Goal: Find specific fact: Find specific fact

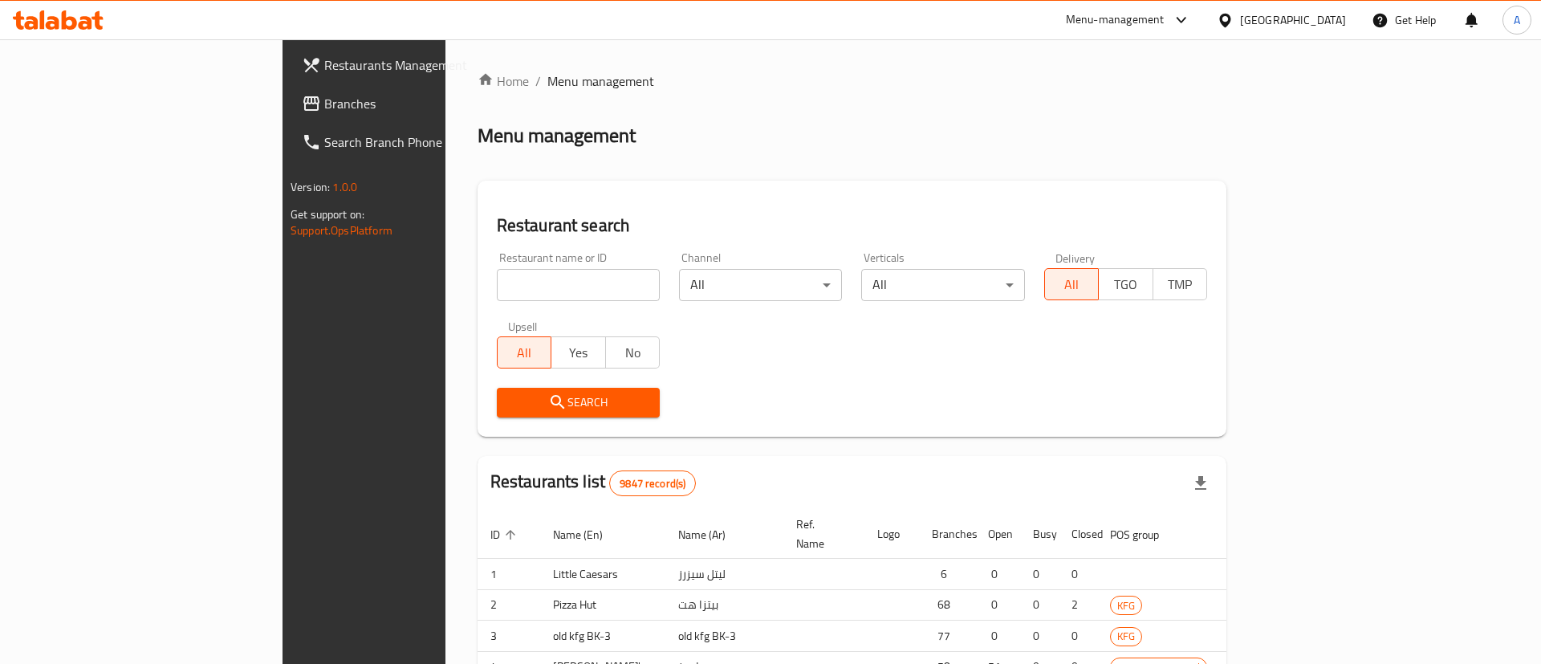
click at [405, 277] on div at bounding box center [770, 332] width 1541 height 664
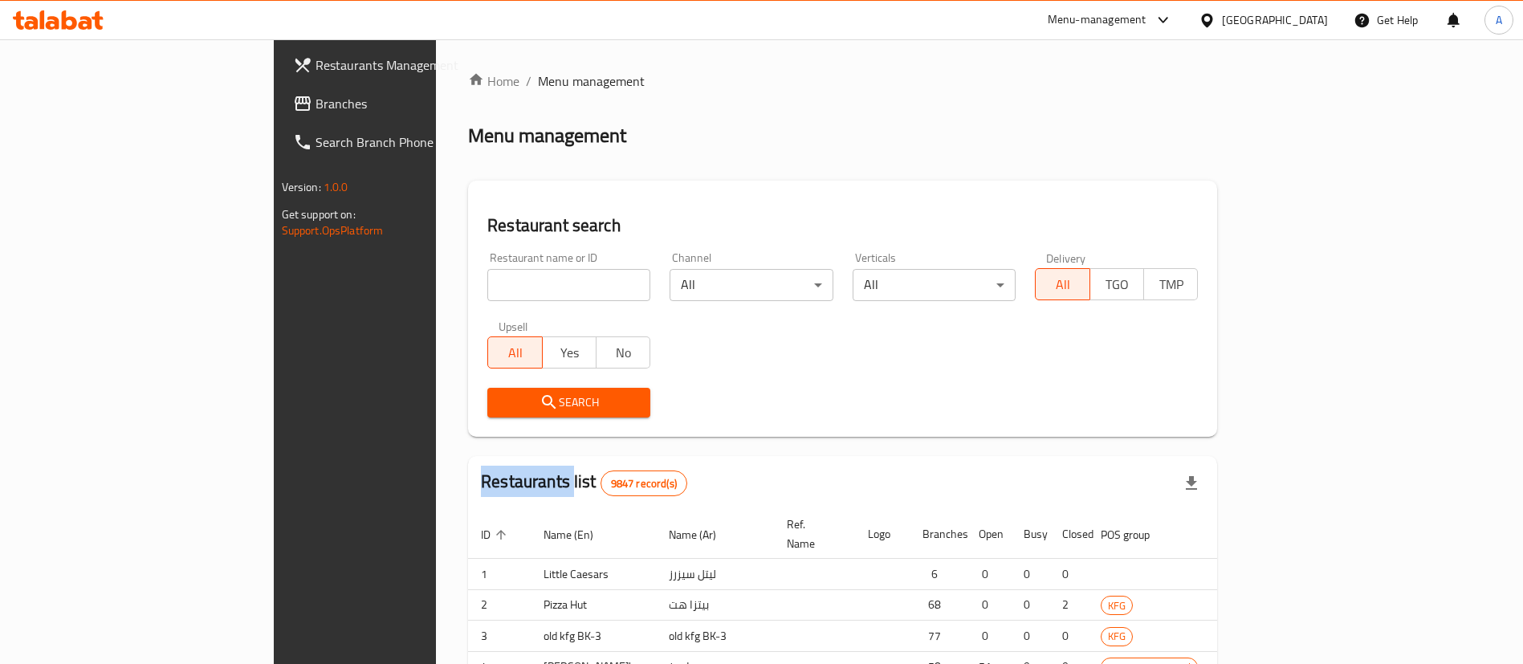
drag, startPoint x: 0, startPoint y: 0, endPoint x: 405, endPoint y: 279, distance: 492.3
click at [487, 278] on input "search" at bounding box center [568, 285] width 163 height 32
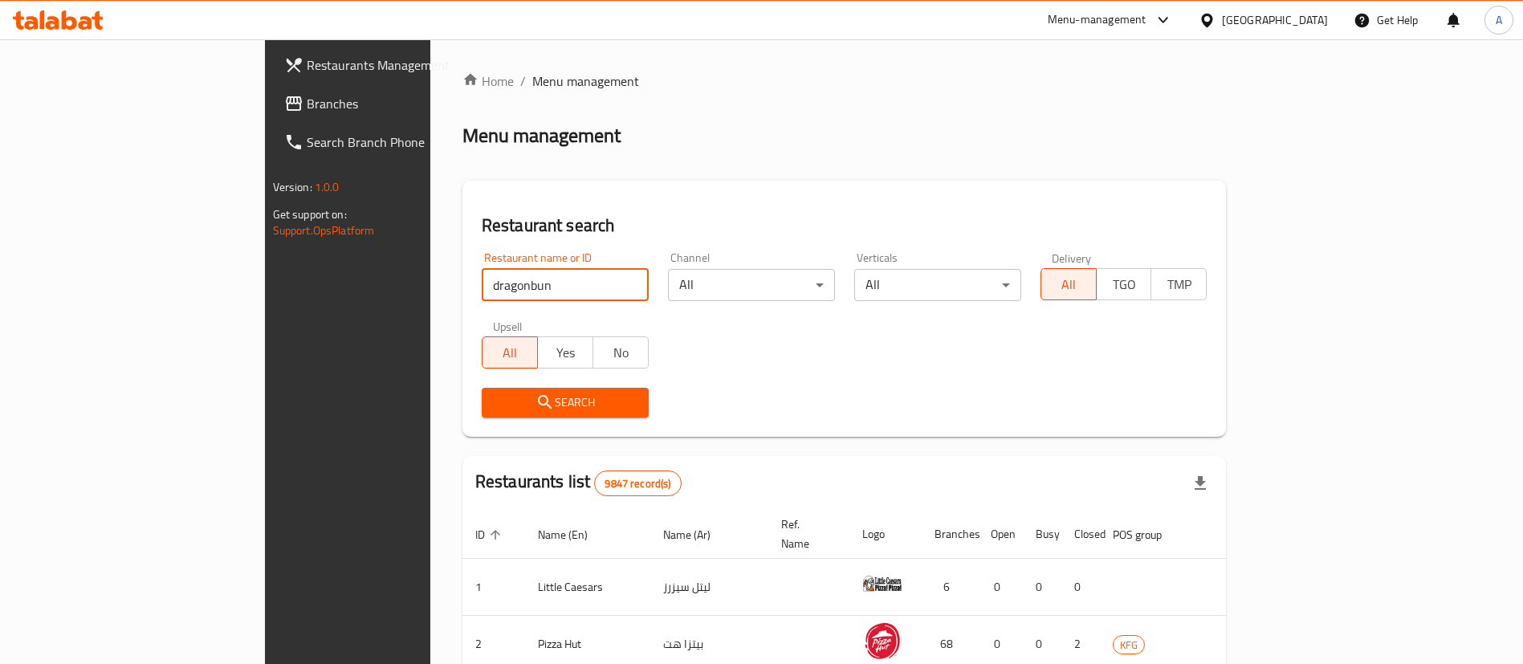
click button "Search" at bounding box center [565, 403] width 167 height 30
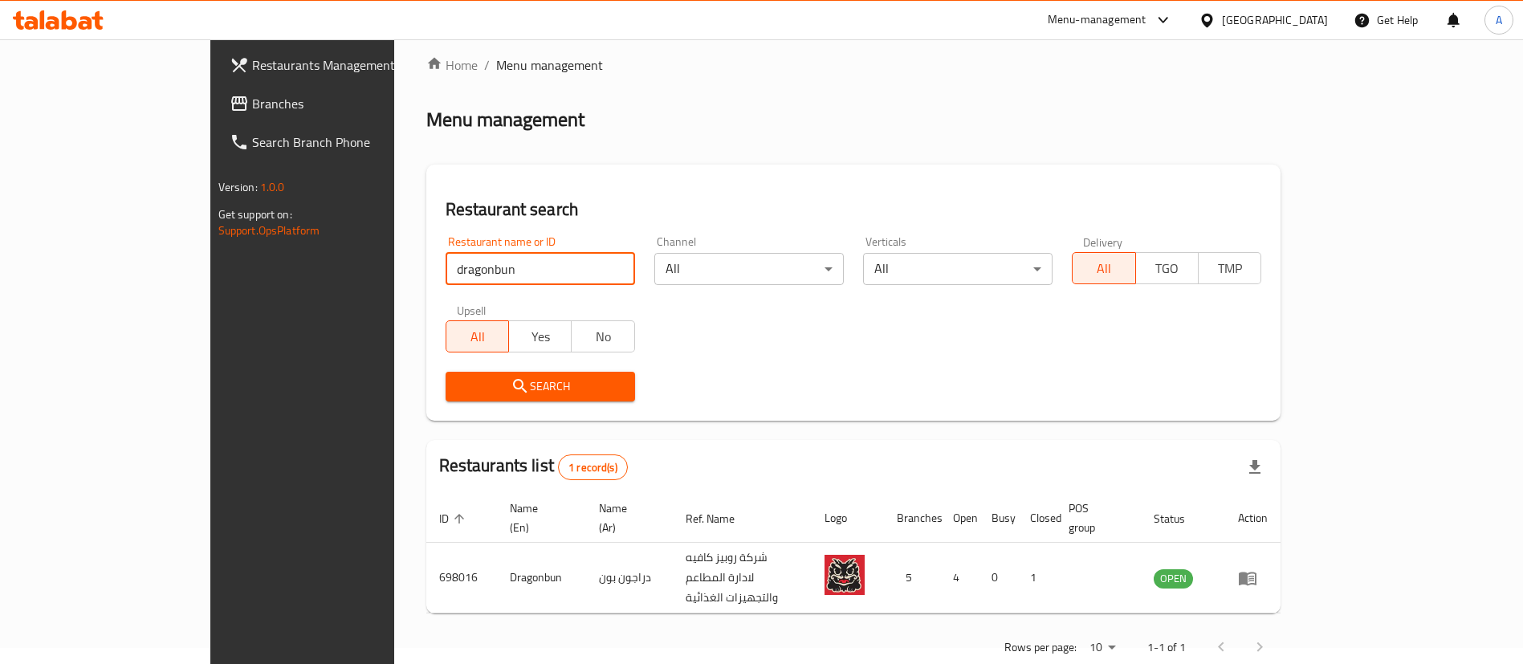
scroll to position [21, 0]
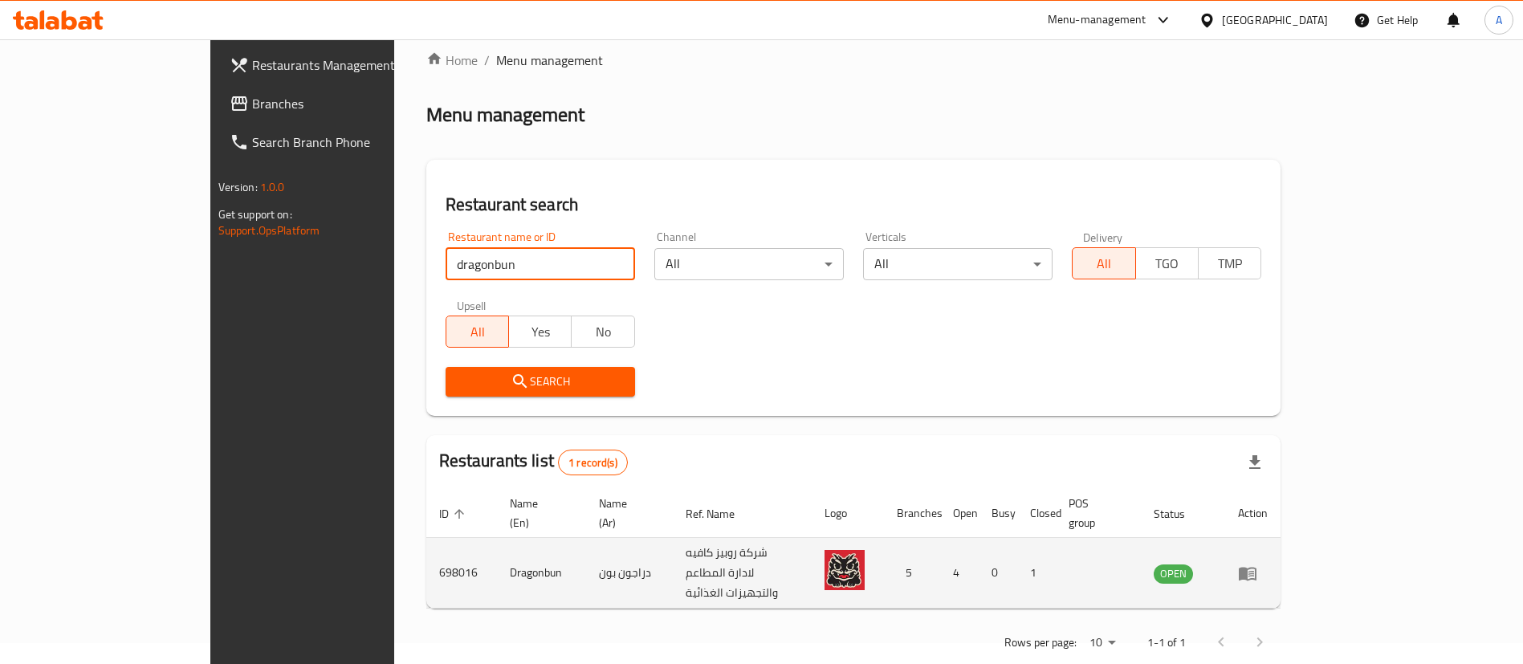
click at [426, 540] on td "698016" at bounding box center [461, 573] width 71 height 71
click at [426, 539] on td "698016" at bounding box center [461, 573] width 71 height 71
copy td "698016"
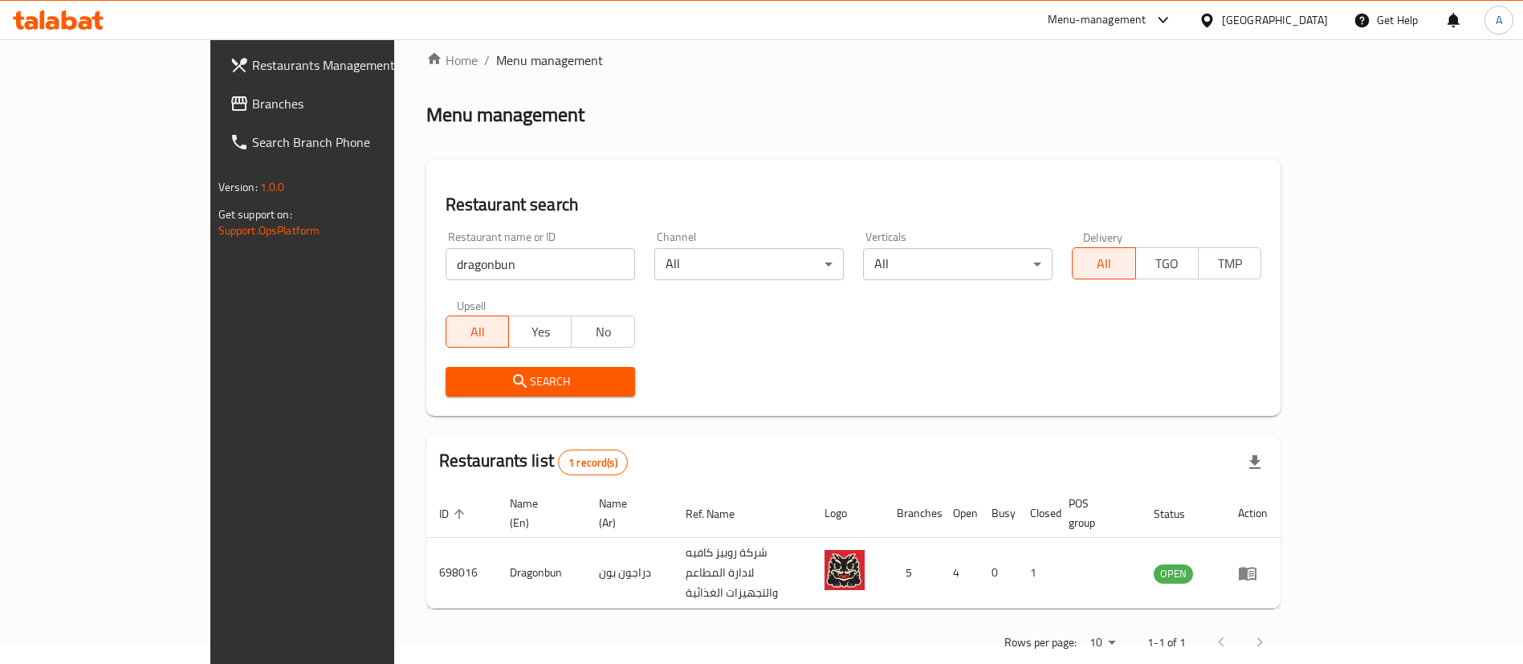
click at [499, 255] on input "dragonbun" at bounding box center [540, 264] width 189 height 32
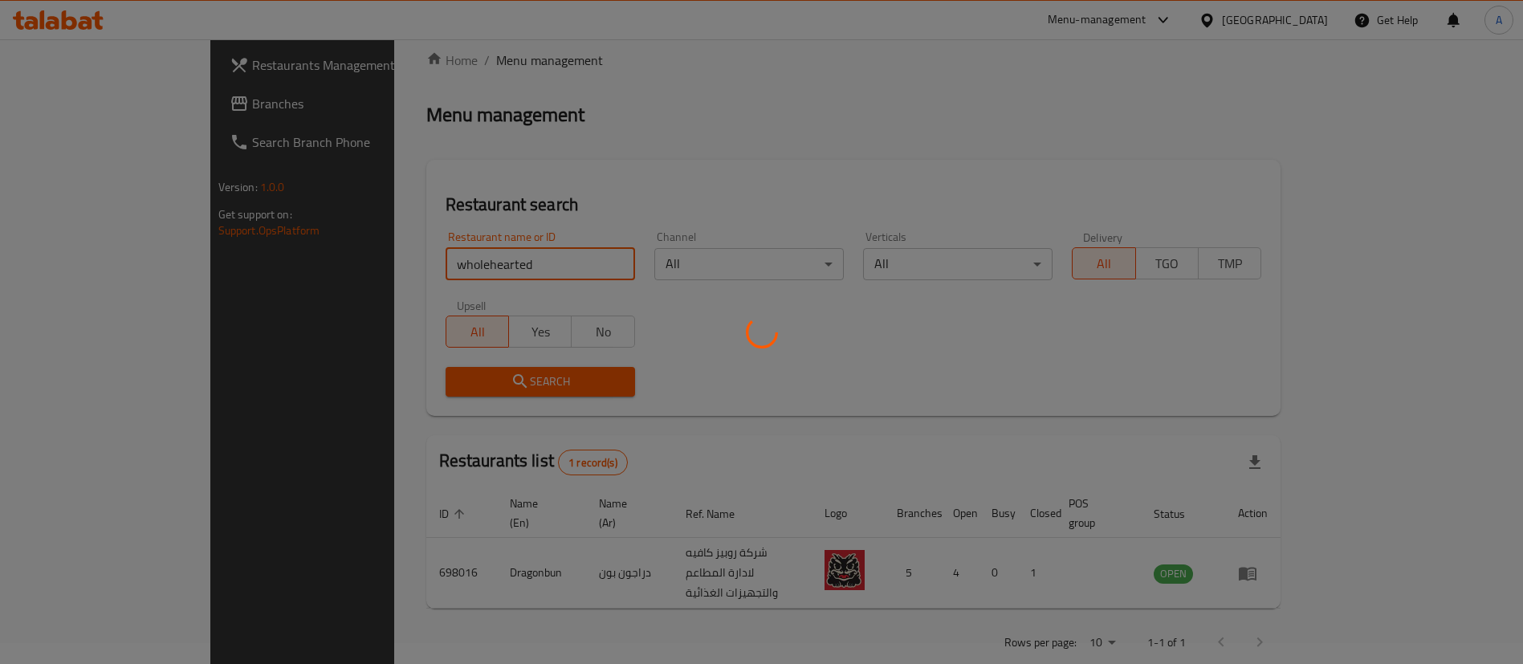
scroll to position [0, 0]
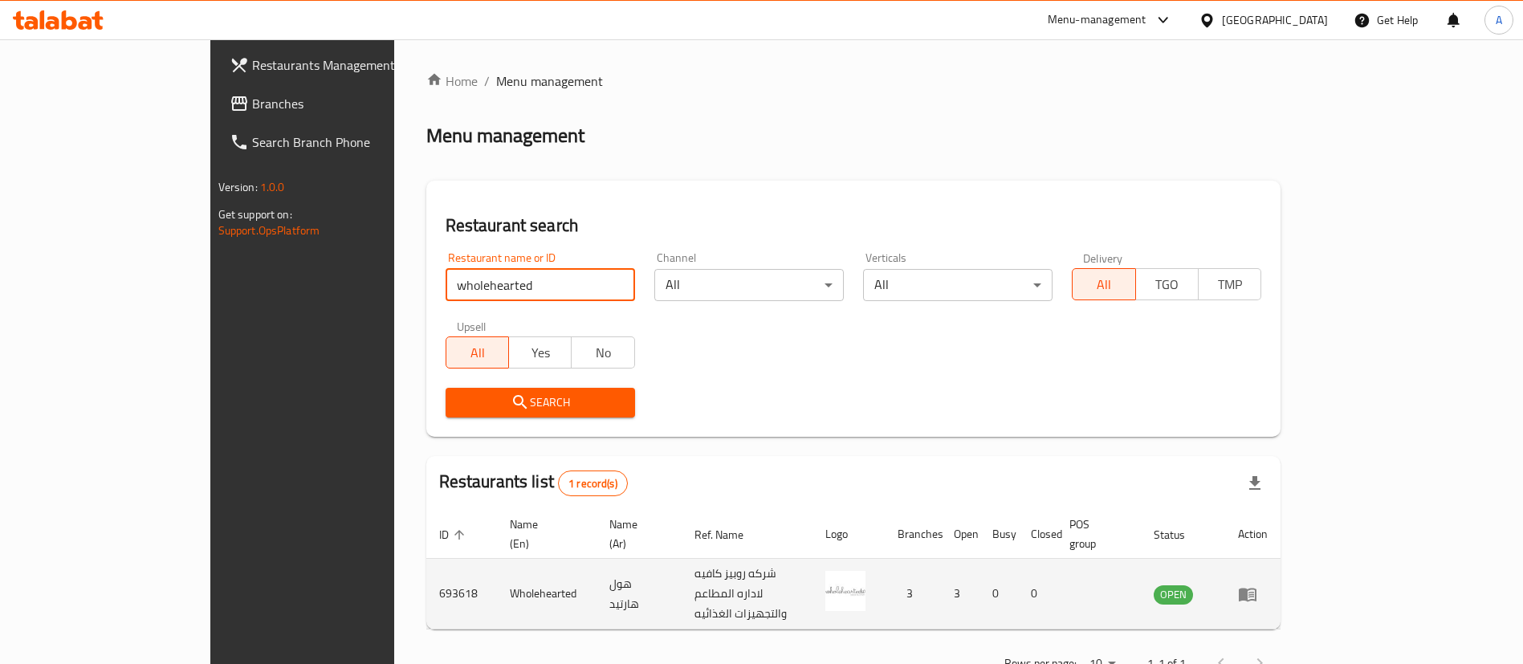
click at [426, 559] on td "693618" at bounding box center [461, 594] width 71 height 71
copy td "693618"
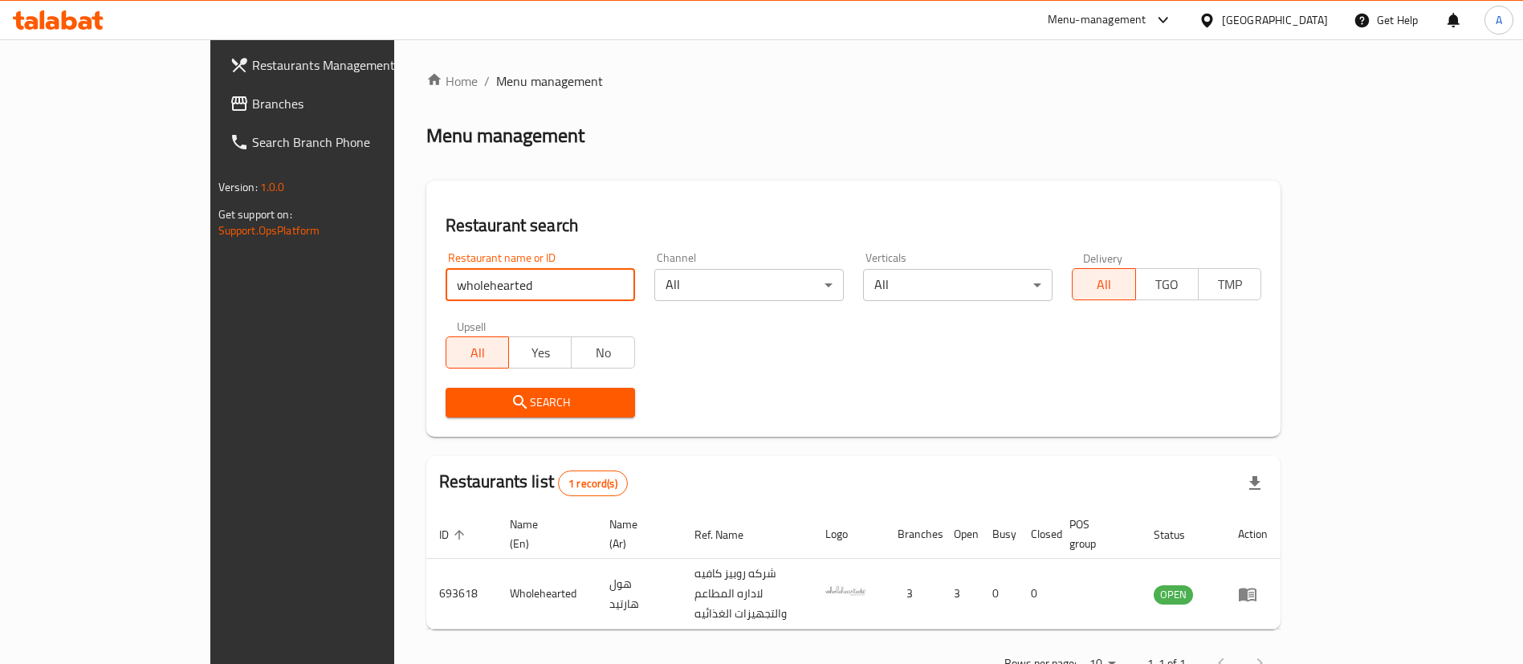
click at [474, 293] on input "wholehearted" at bounding box center [540, 285] width 189 height 32
type input "[PERSON_NAME]"
click button "Search" at bounding box center [540, 403] width 189 height 30
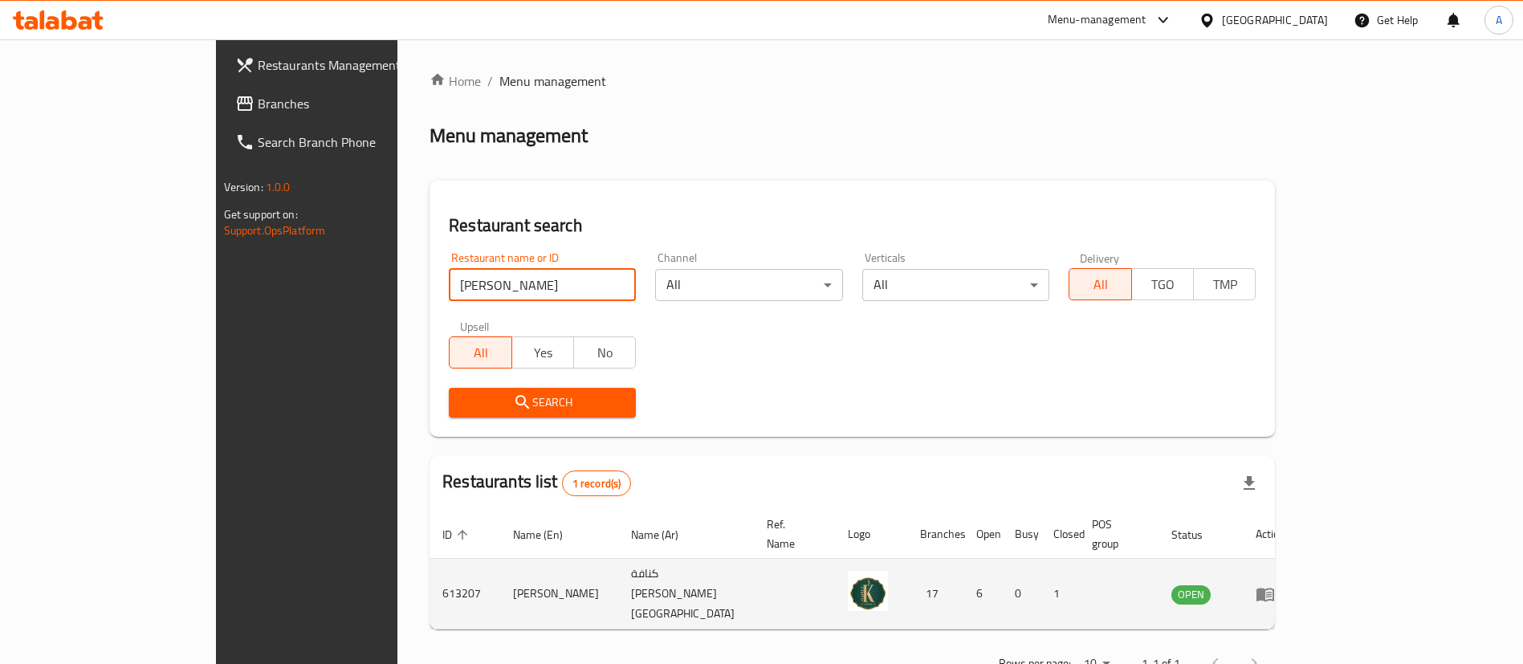
click at [429, 559] on td "613207" at bounding box center [464, 594] width 71 height 71
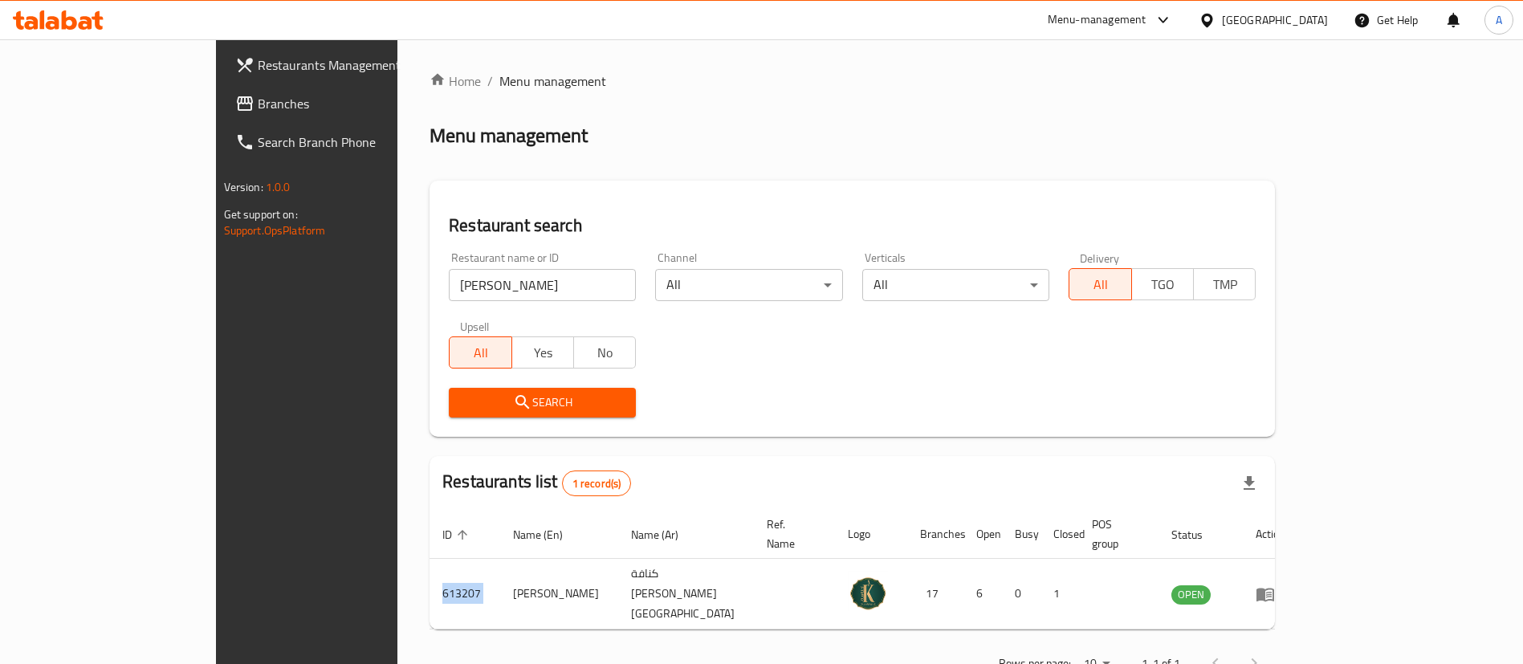
copy td "613207"
click at [83, 14] on icon at bounding box center [58, 19] width 91 height 19
